Goal: Information Seeking & Learning: Learn about a topic

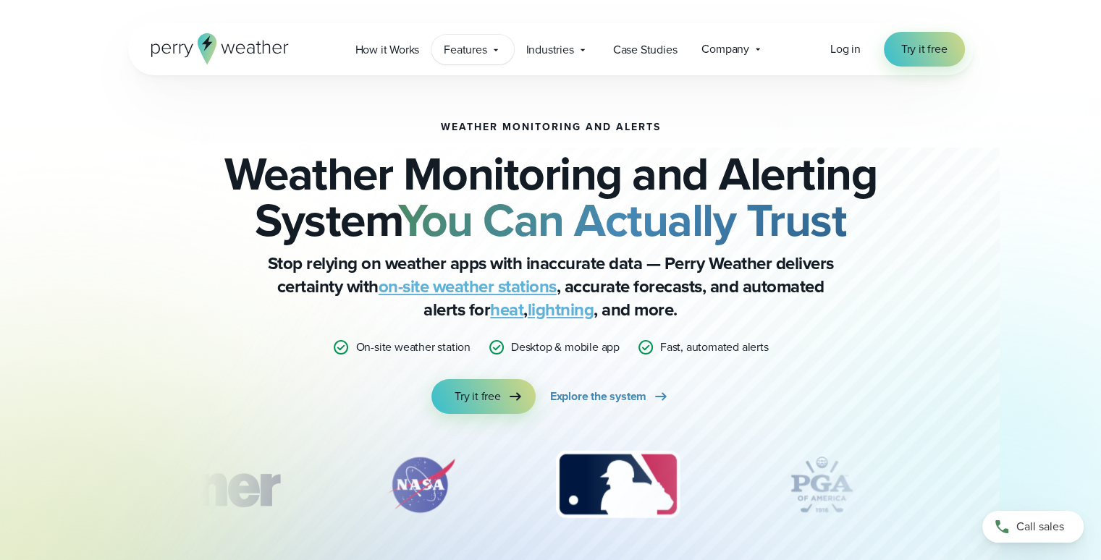
click at [472, 50] on span "Features" at bounding box center [465, 49] width 43 height 17
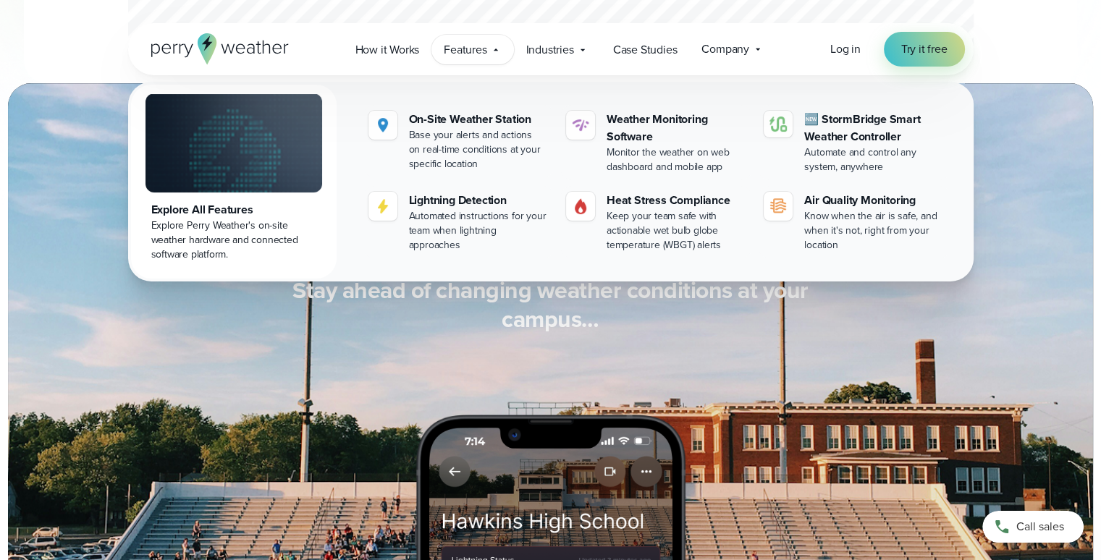
click at [144, 380] on div "Stay ahead of changing weather conditions at your campus… Respond with confiden…" at bounding box center [551, 556] width 846 height 560
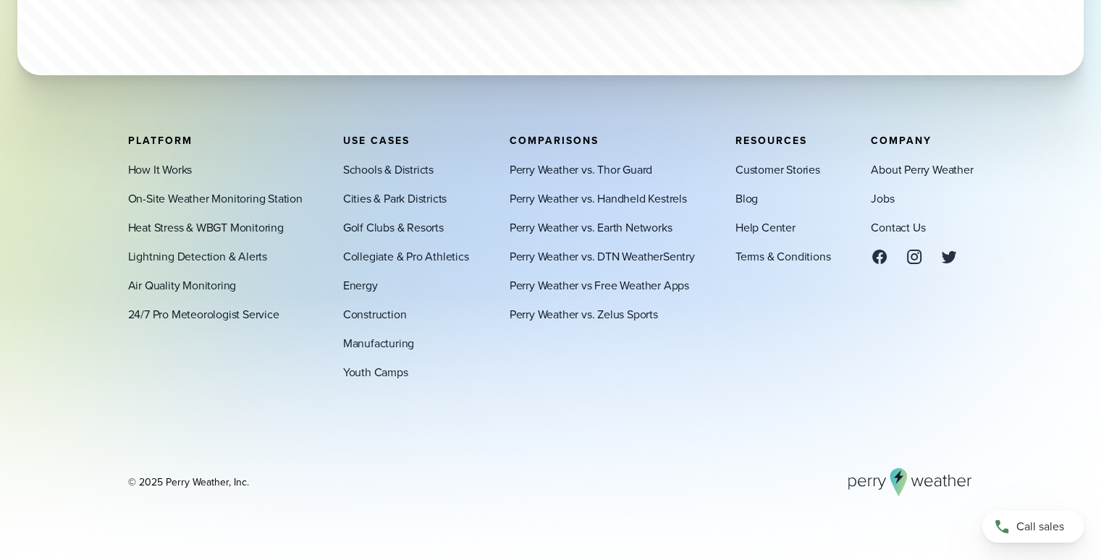
scroll to position [5070, 0]
click at [240, 196] on link "On-Site Weather Monitoring Station" at bounding box center [215, 198] width 174 height 17
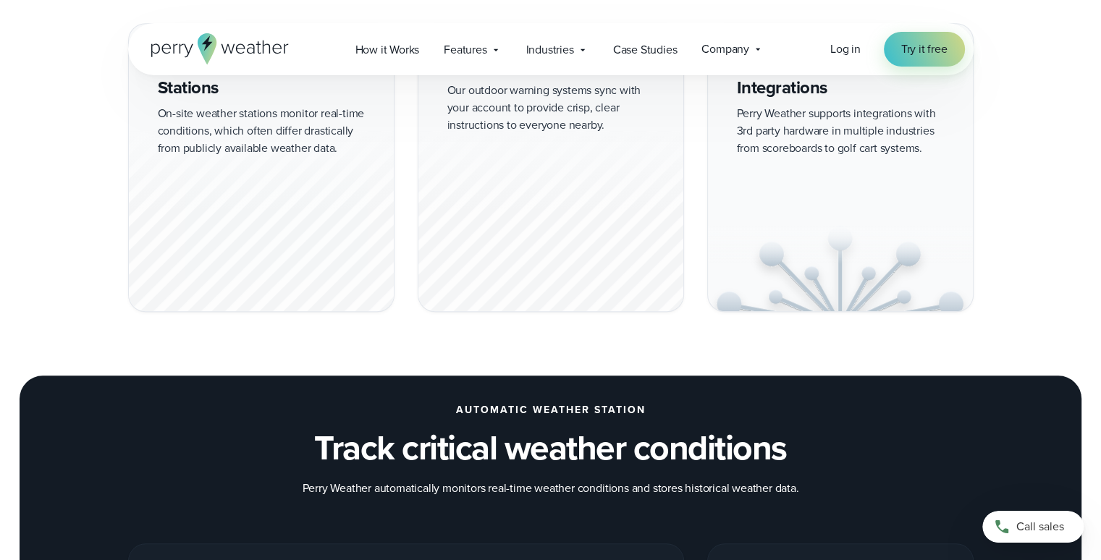
scroll to position [1303, 0]
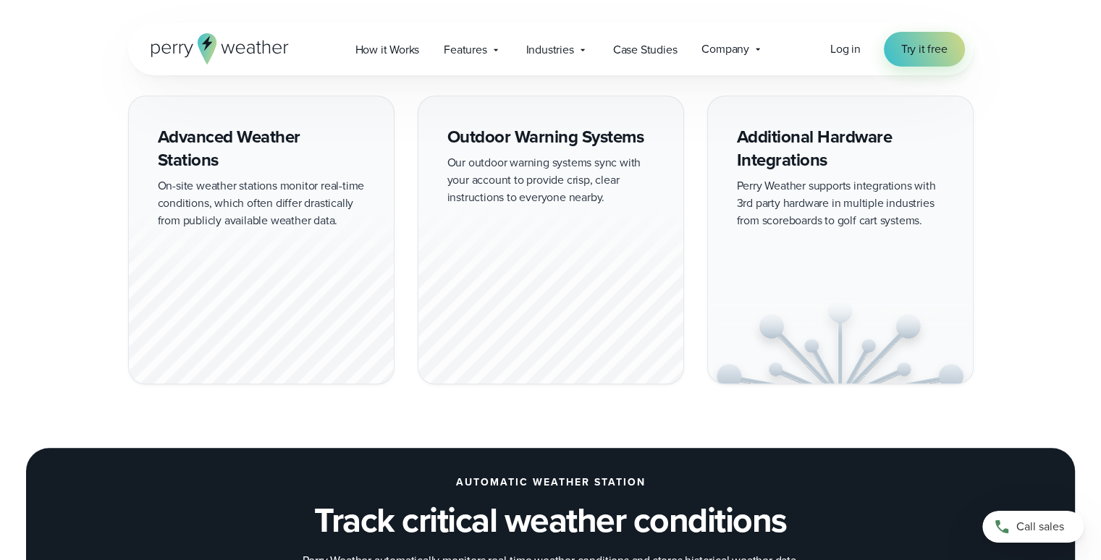
click at [529, 228] on div at bounding box center [550, 293] width 265 height 180
click at [552, 134] on div "Outdoor Warning Systems Our outdoor warning systems sync with your account to p…" at bounding box center [551, 240] width 266 height 289
click at [550, 232] on div at bounding box center [550, 293] width 265 height 180
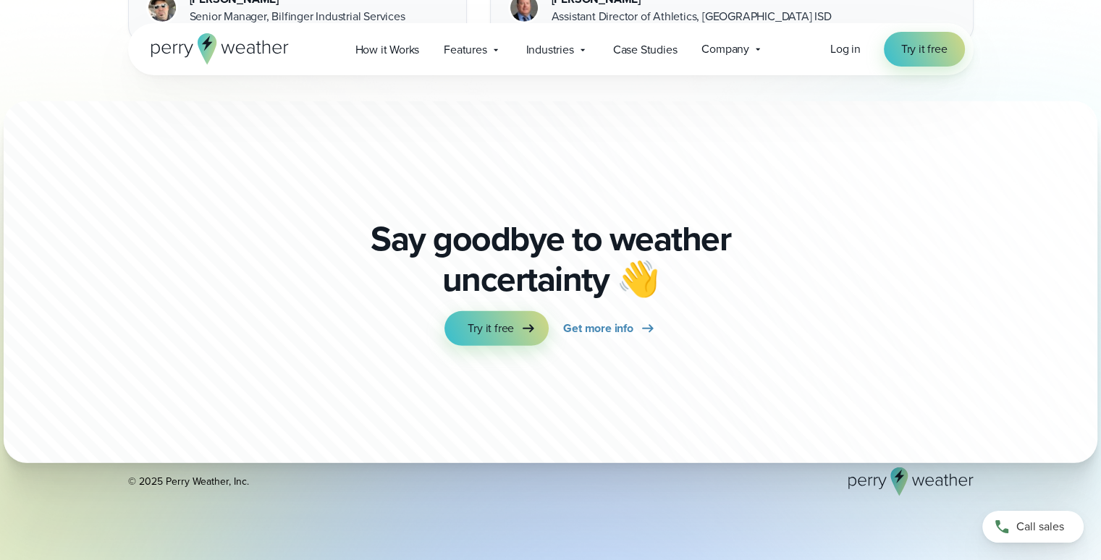
scroll to position [4611, 0]
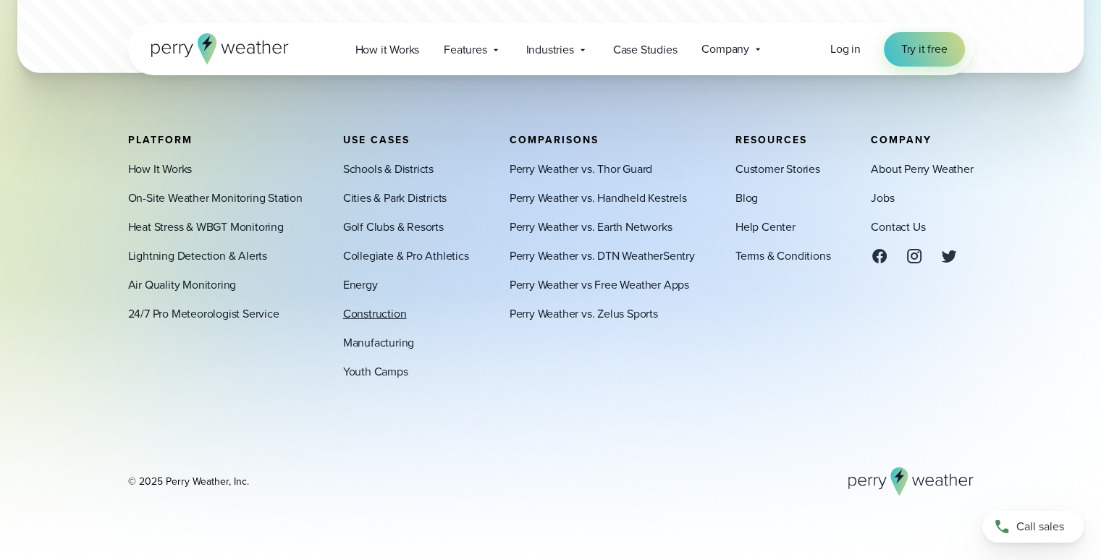
click at [391, 315] on link "Construction" at bounding box center [375, 314] width 64 height 17
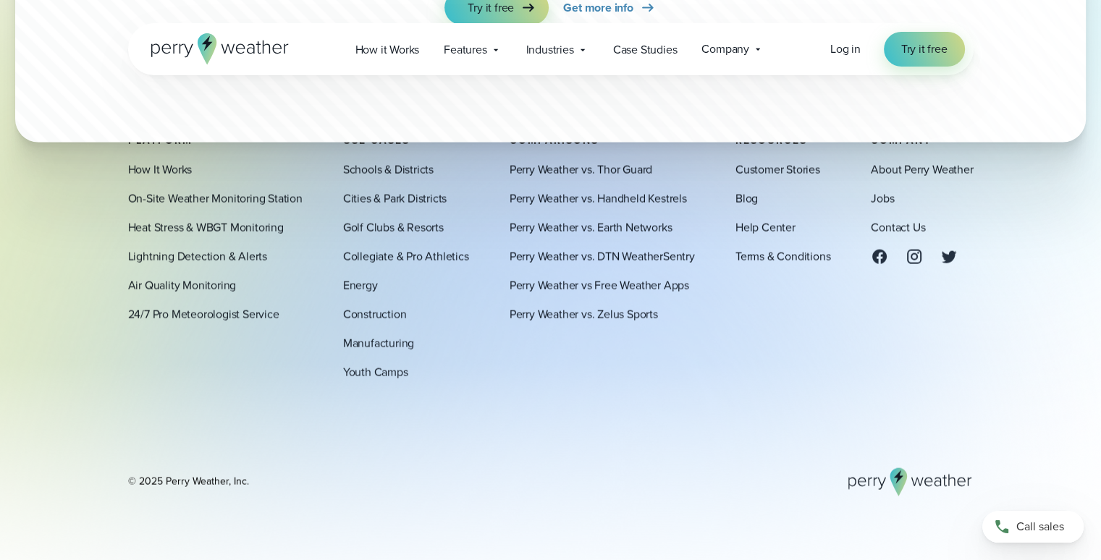
scroll to position [8791, 0]
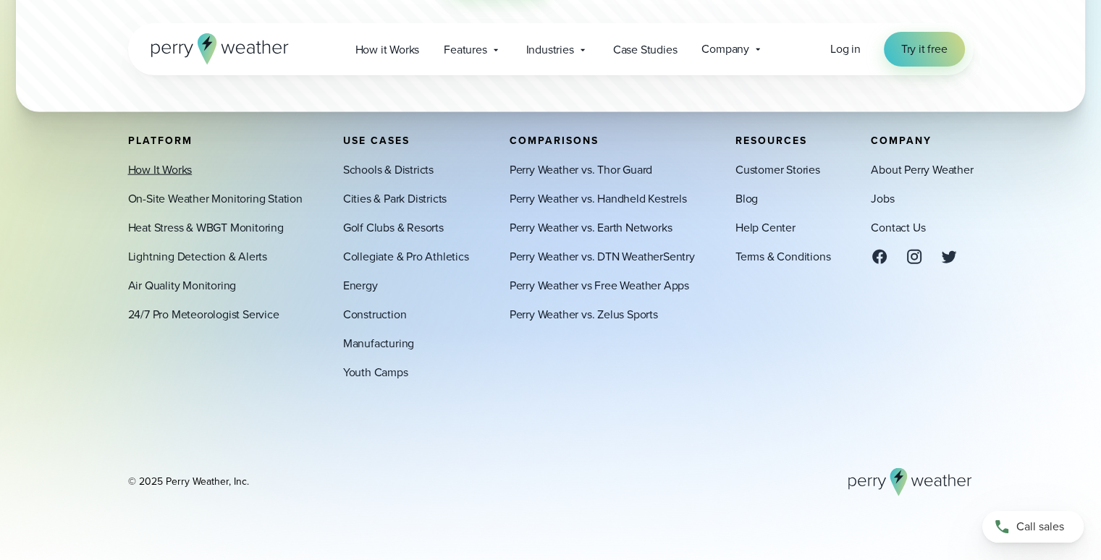
click at [167, 168] on link "How It Works" at bounding box center [160, 169] width 64 height 17
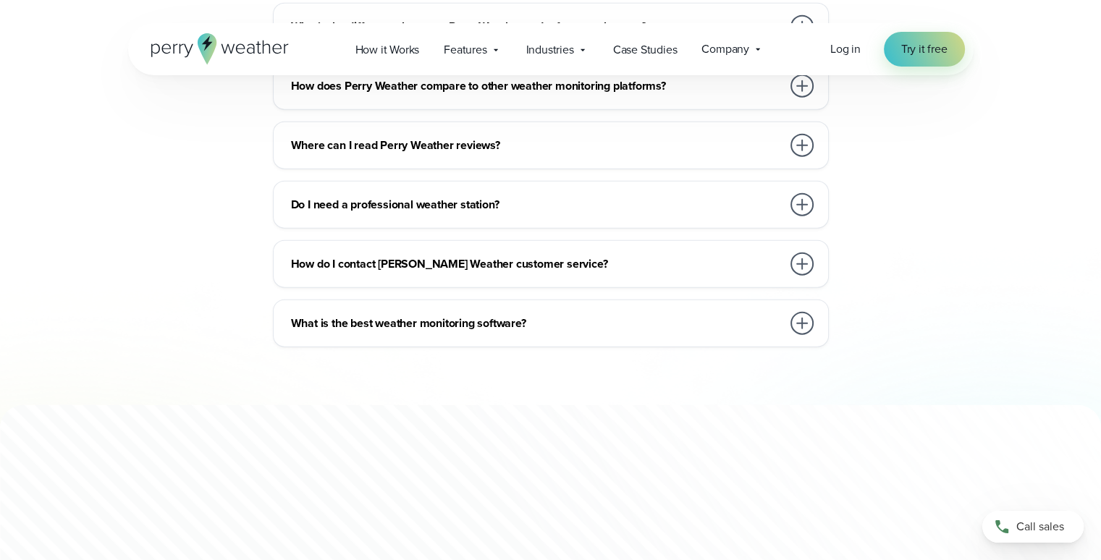
scroll to position [3693, 0]
